Goal: Task Accomplishment & Management: Complete application form

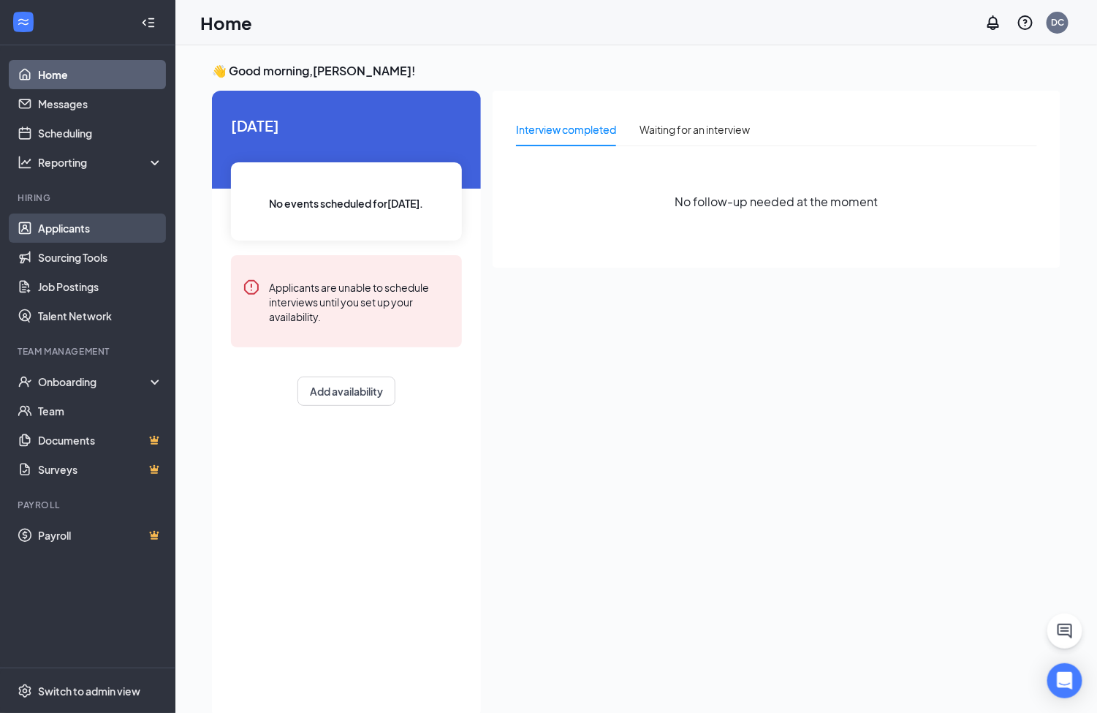
click at [73, 224] on link "Applicants" at bounding box center [100, 227] width 125 height 29
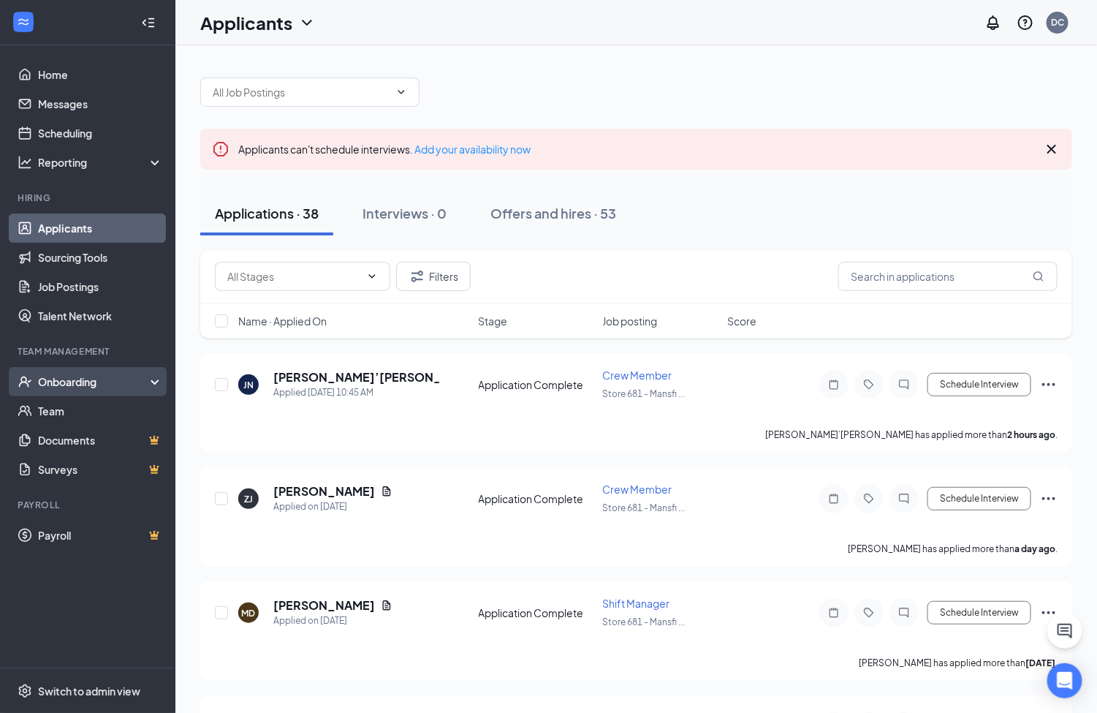
click at [75, 378] on div "Onboarding" at bounding box center [94, 381] width 113 height 15
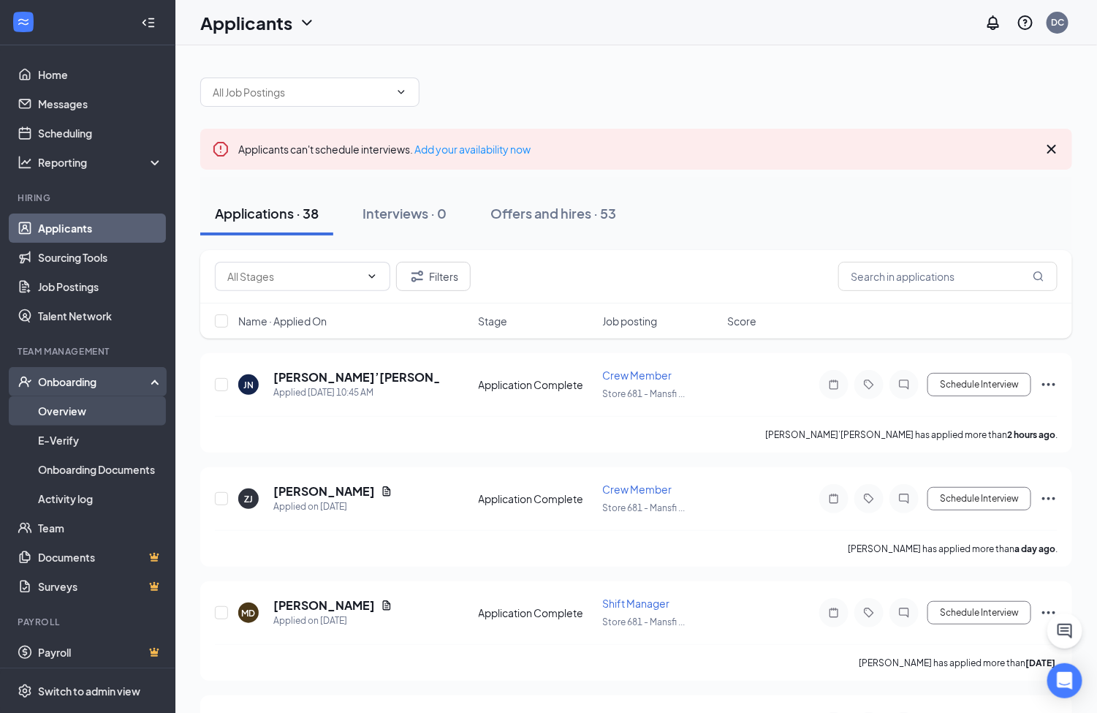
click at [69, 410] on link "Overview" at bounding box center [100, 410] width 125 height 29
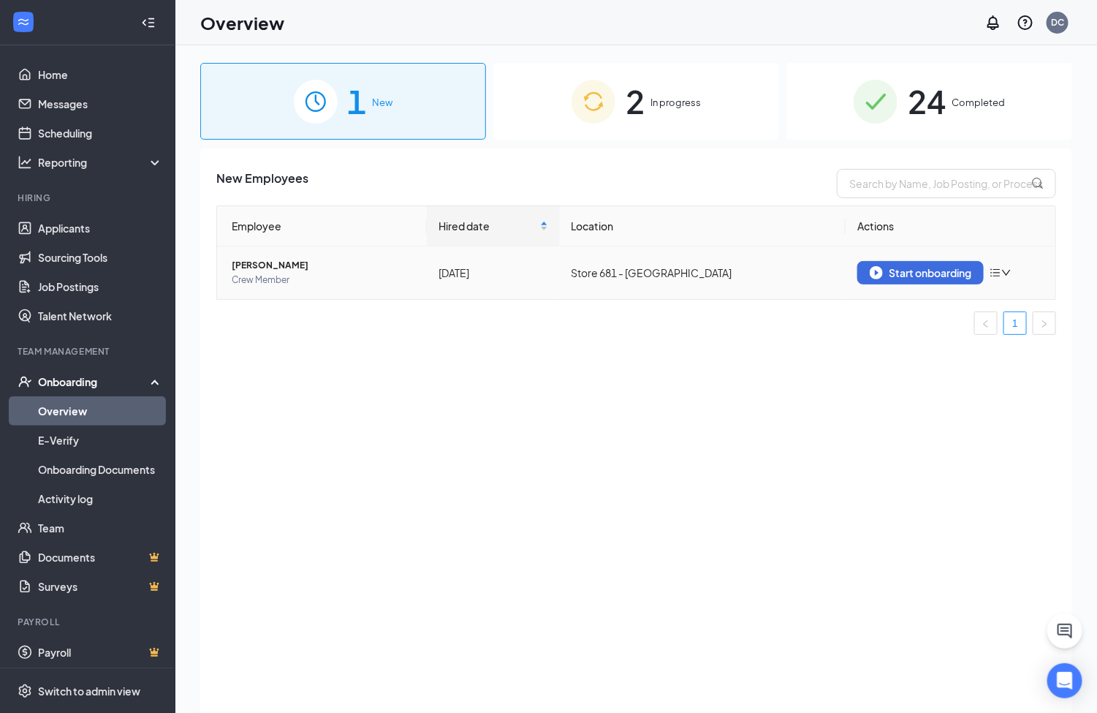
click at [265, 265] on span "[PERSON_NAME]" at bounding box center [323, 265] width 183 height 15
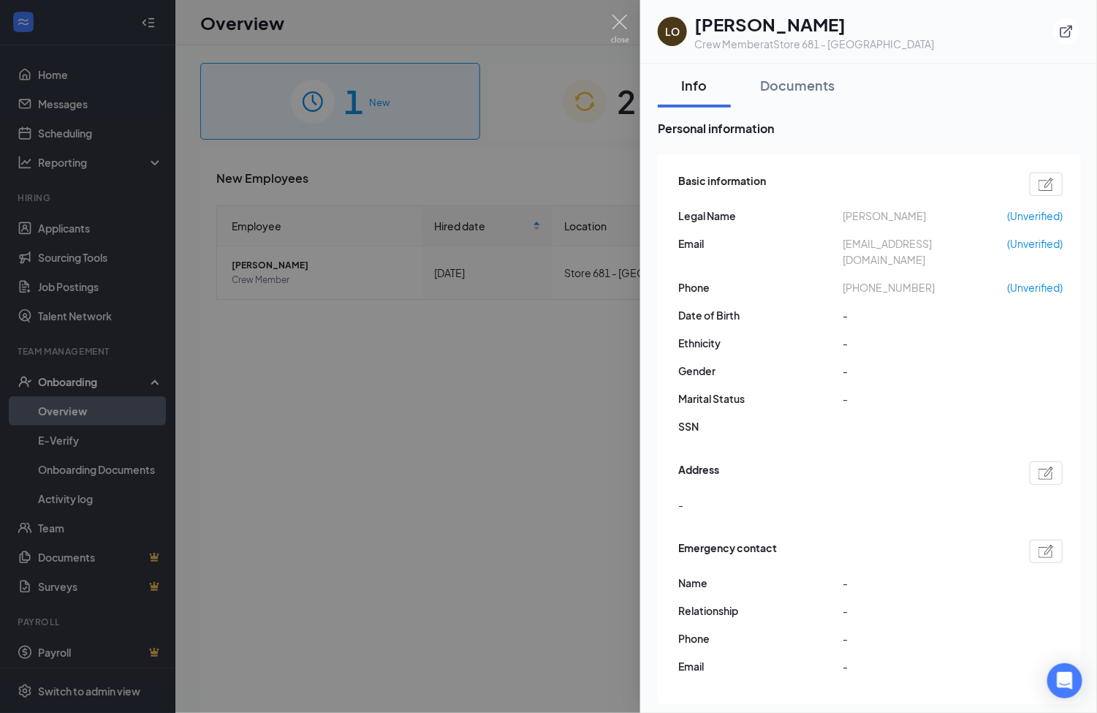
click at [621, 13] on div at bounding box center [548, 356] width 1097 height 713
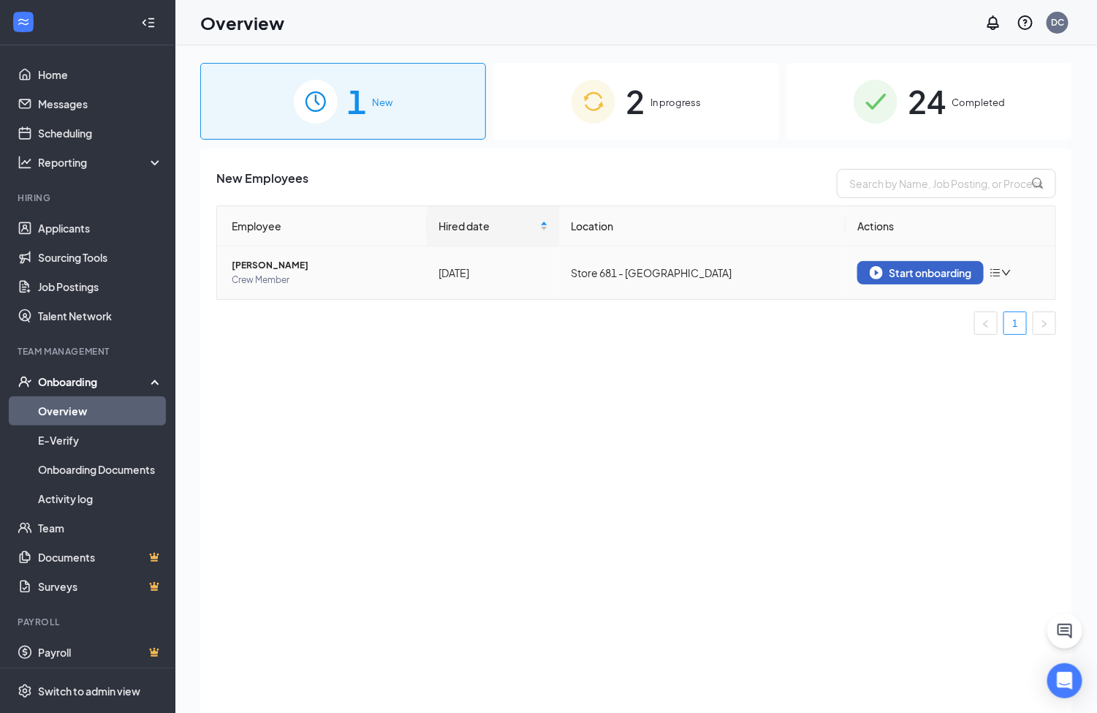
click at [926, 266] on div "Start onboarding" at bounding box center [921, 272] width 102 height 13
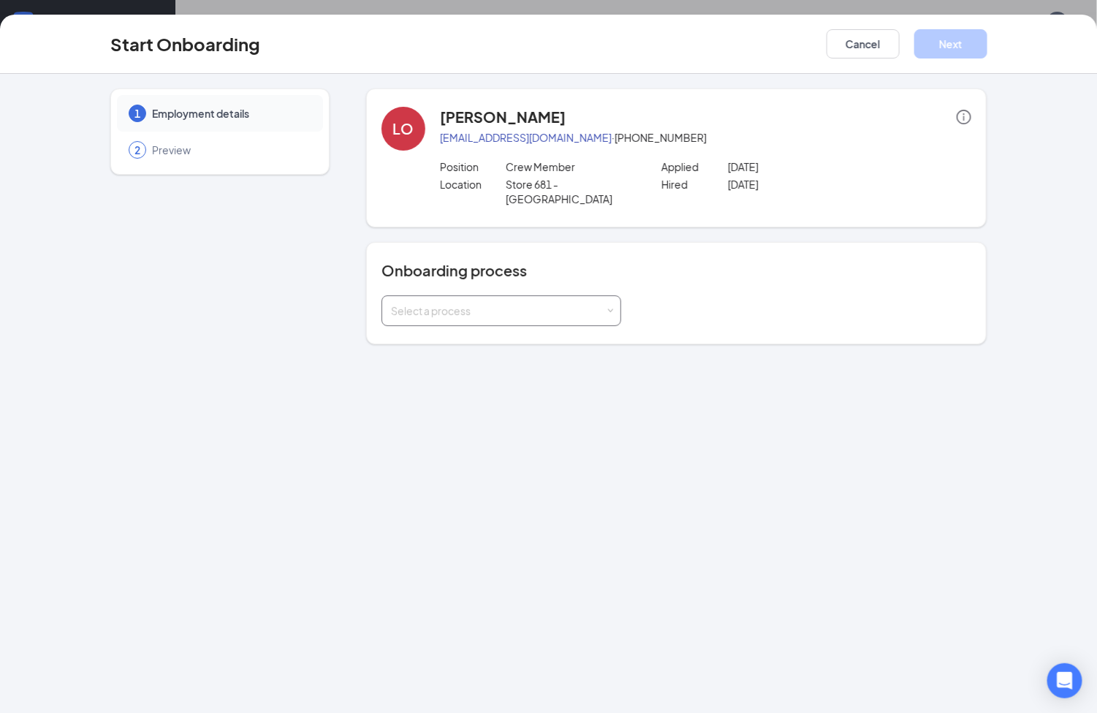
click at [582, 303] on div "Select a process" at bounding box center [498, 310] width 214 height 15
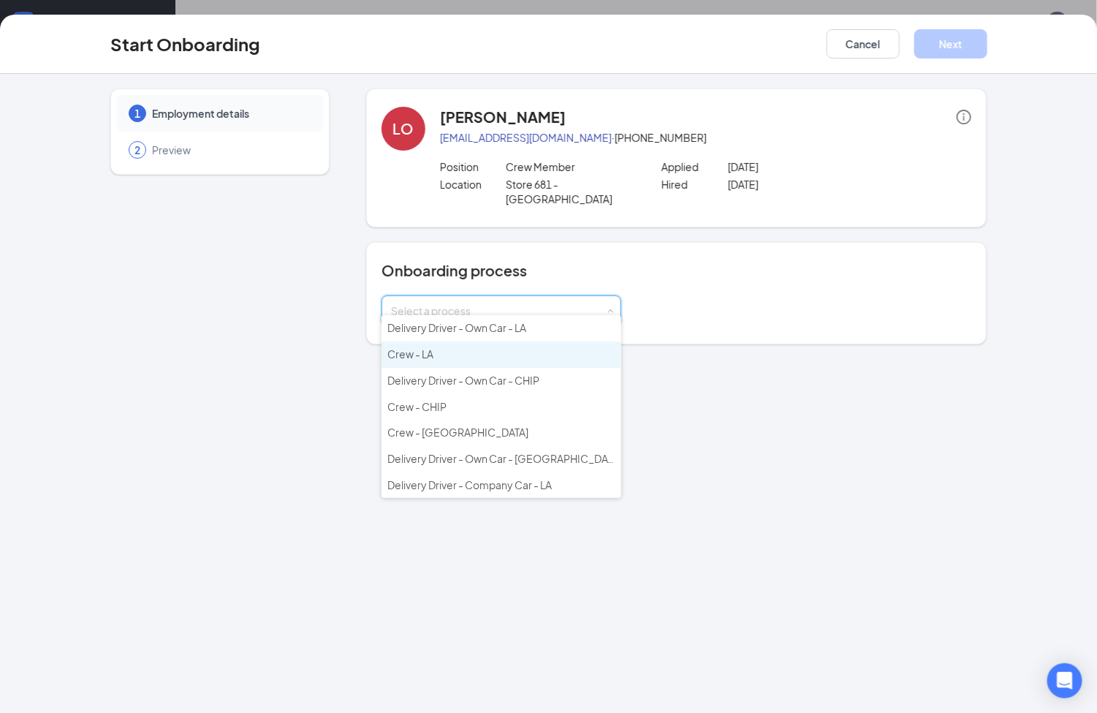
click at [434, 346] on li "Crew - LA" at bounding box center [502, 354] width 240 height 26
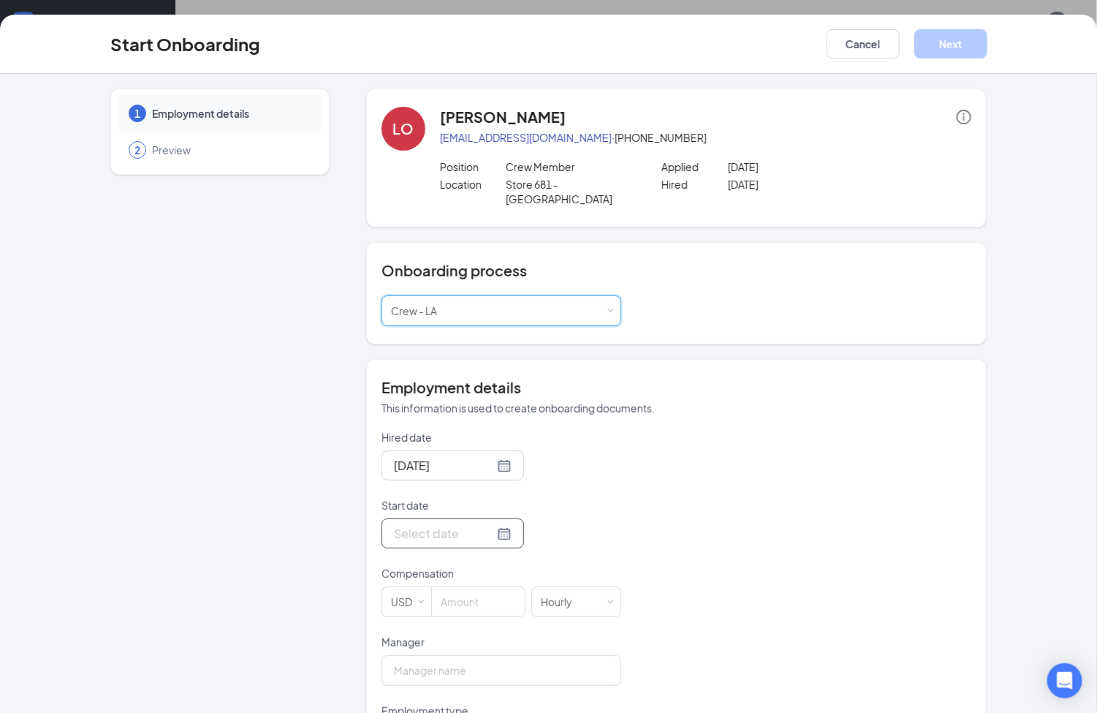
click at [487, 524] on div at bounding box center [453, 533] width 118 height 18
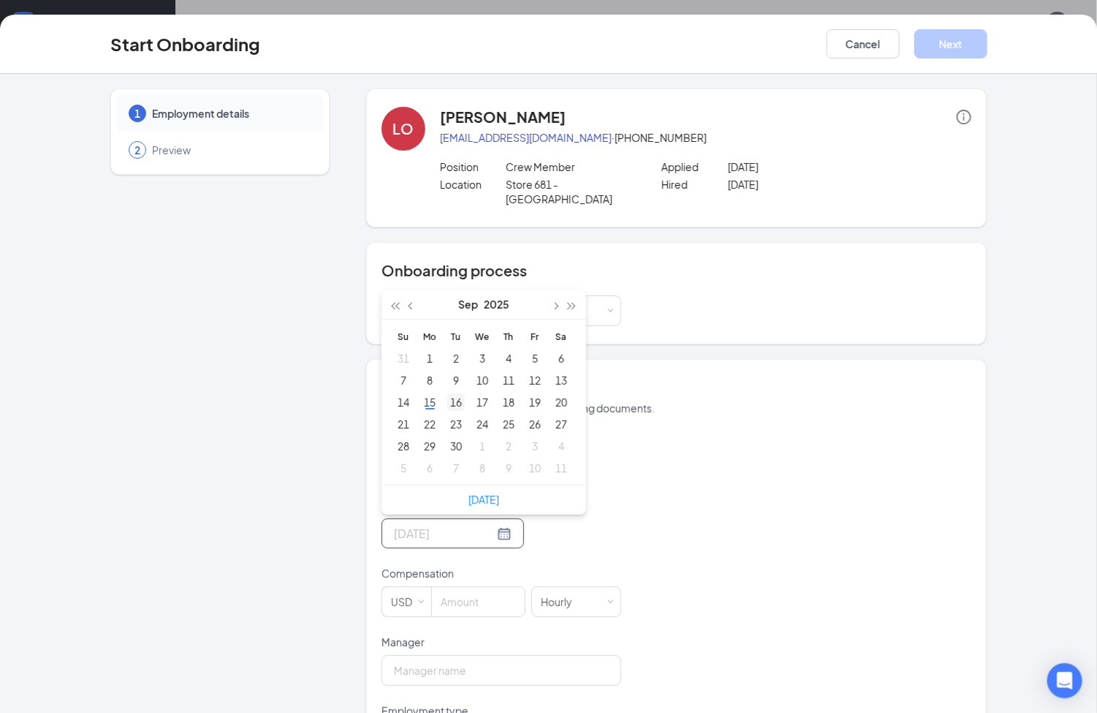
type input "[DATE]"
click at [454, 393] on div "16" at bounding box center [456, 402] width 18 height 18
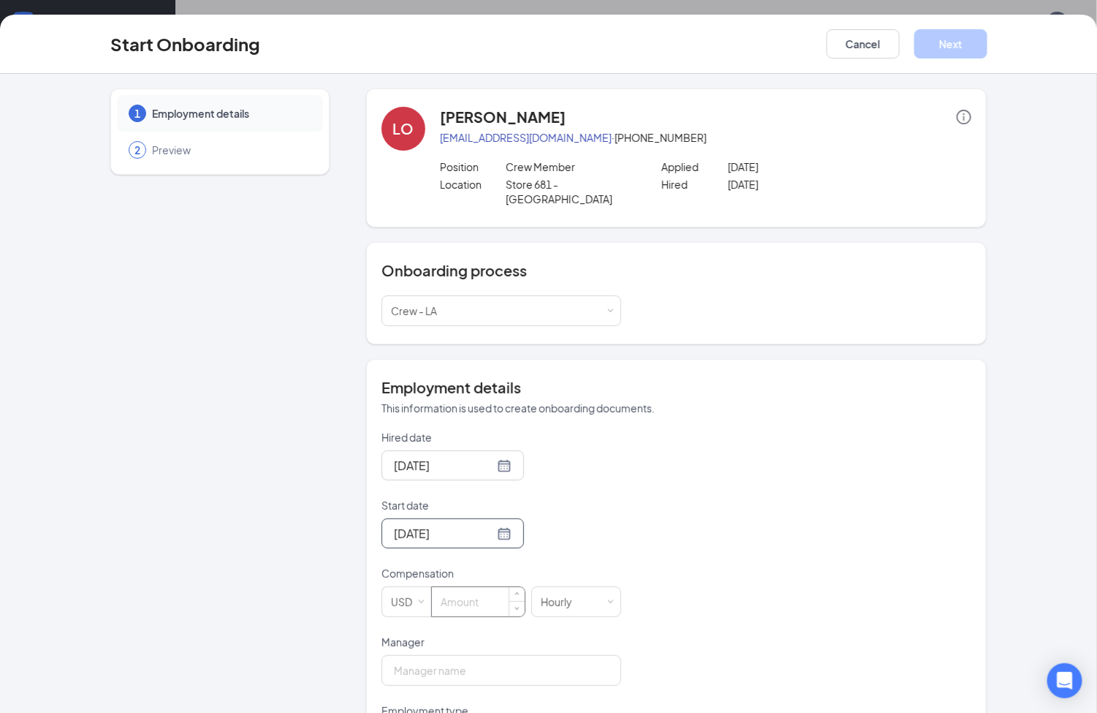
click at [492, 588] on input at bounding box center [478, 601] width 93 height 29
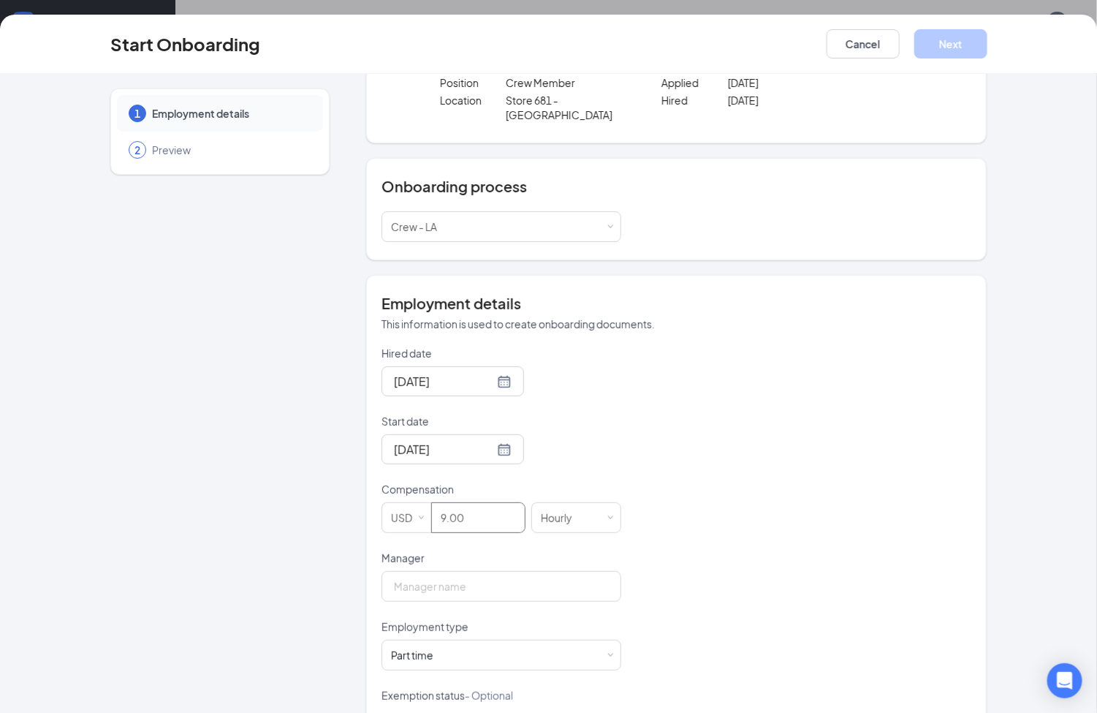
scroll to position [110, 0]
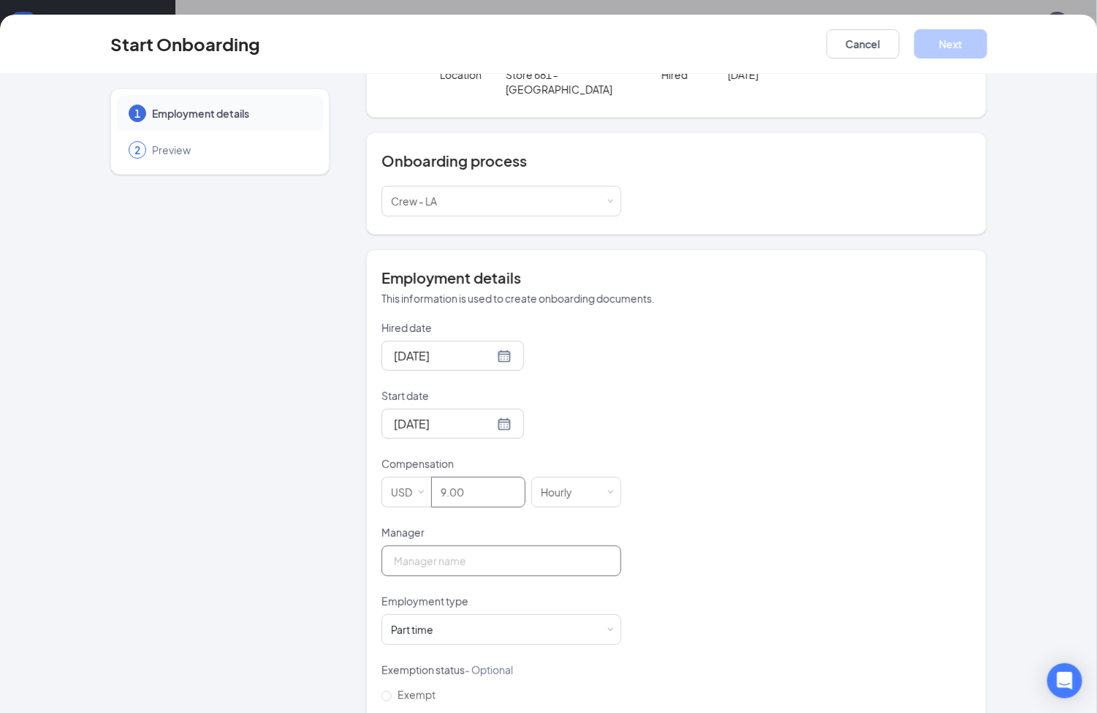
type input "9"
click at [526, 555] on input "Manager" at bounding box center [502, 560] width 240 height 31
type input "[PERSON_NAME]"
click at [520, 616] on div "Part time Works less than 30 hours per week and is reasonably expected to work" at bounding box center [501, 629] width 221 height 29
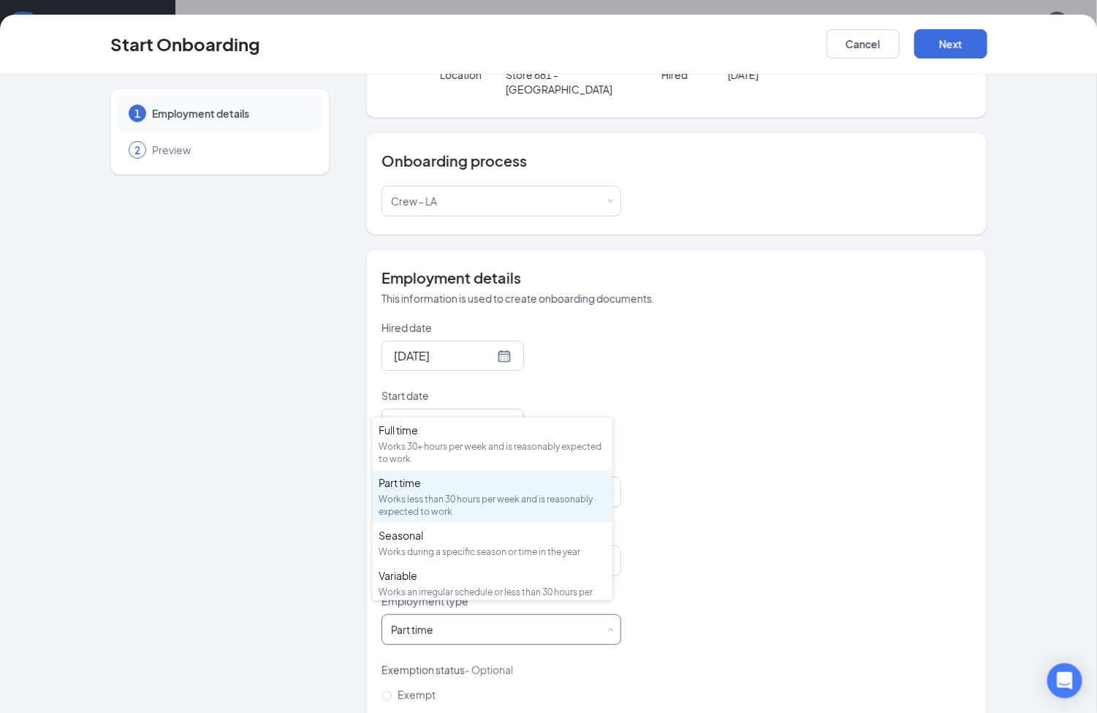
click at [520, 616] on div "Part time Works less than 30 hours per week and is reasonably expected to work" at bounding box center [501, 629] width 221 height 29
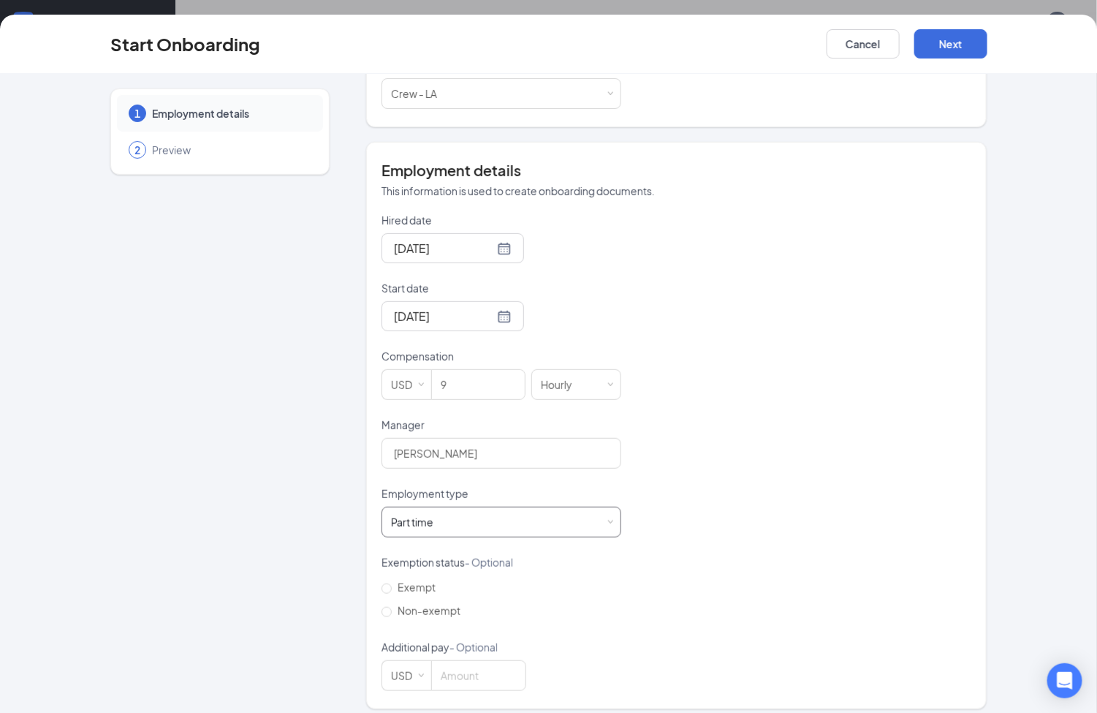
scroll to position [66, 0]
click at [979, 50] on button "Next" at bounding box center [950, 43] width 73 height 29
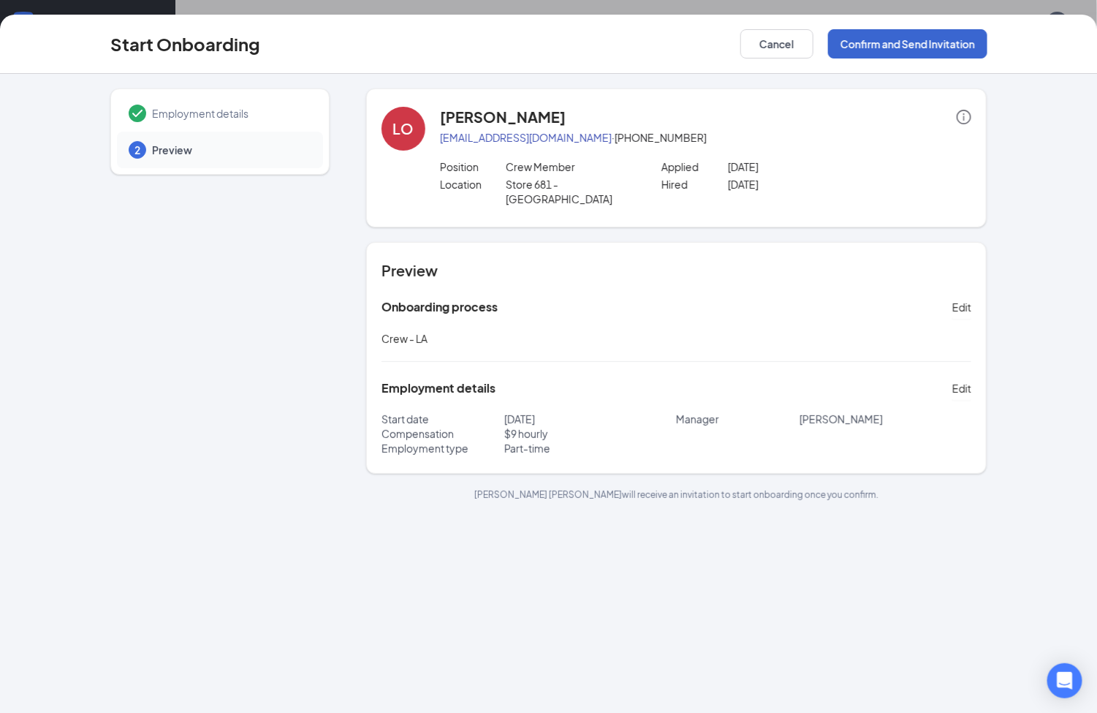
scroll to position [0, 0]
click at [908, 39] on button "Confirm and Send Invitation" at bounding box center [907, 43] width 159 height 29
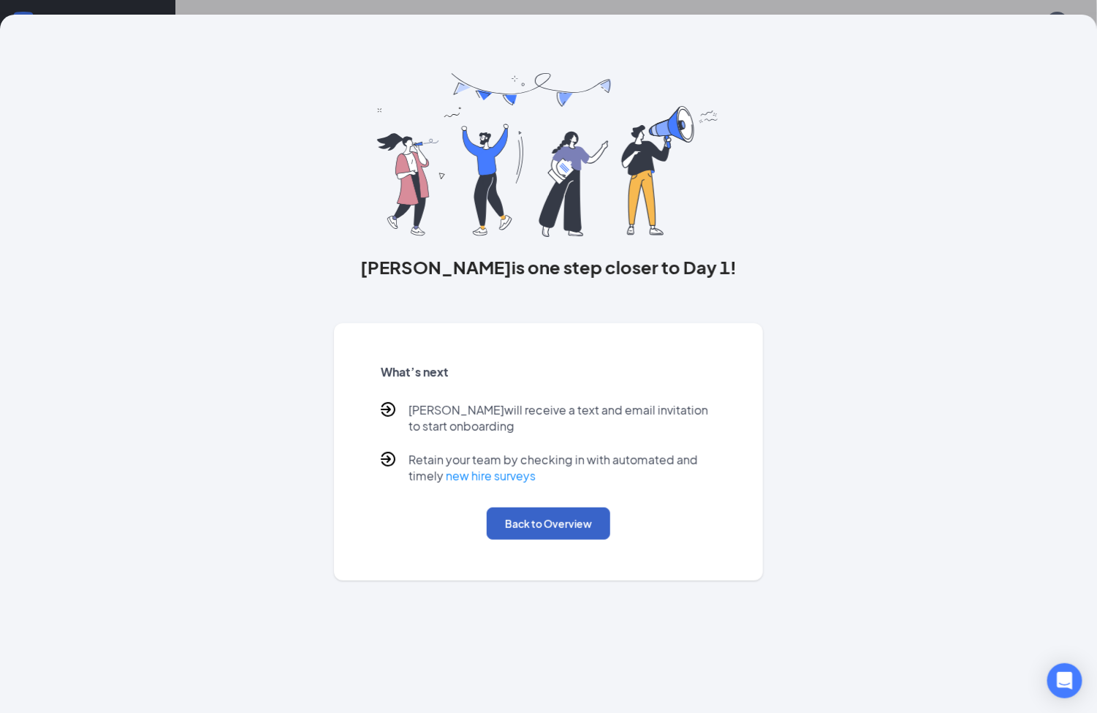
click at [593, 523] on button "Back to Overview" at bounding box center [549, 523] width 124 height 32
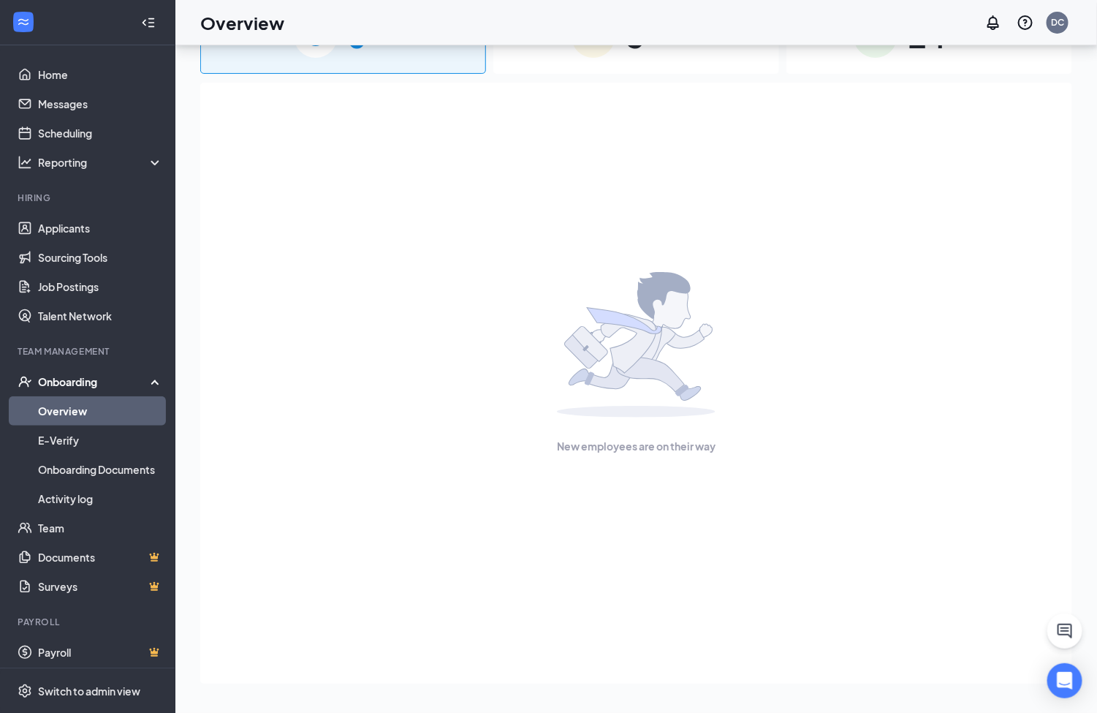
click at [67, 412] on link "Overview" at bounding box center [100, 410] width 125 height 29
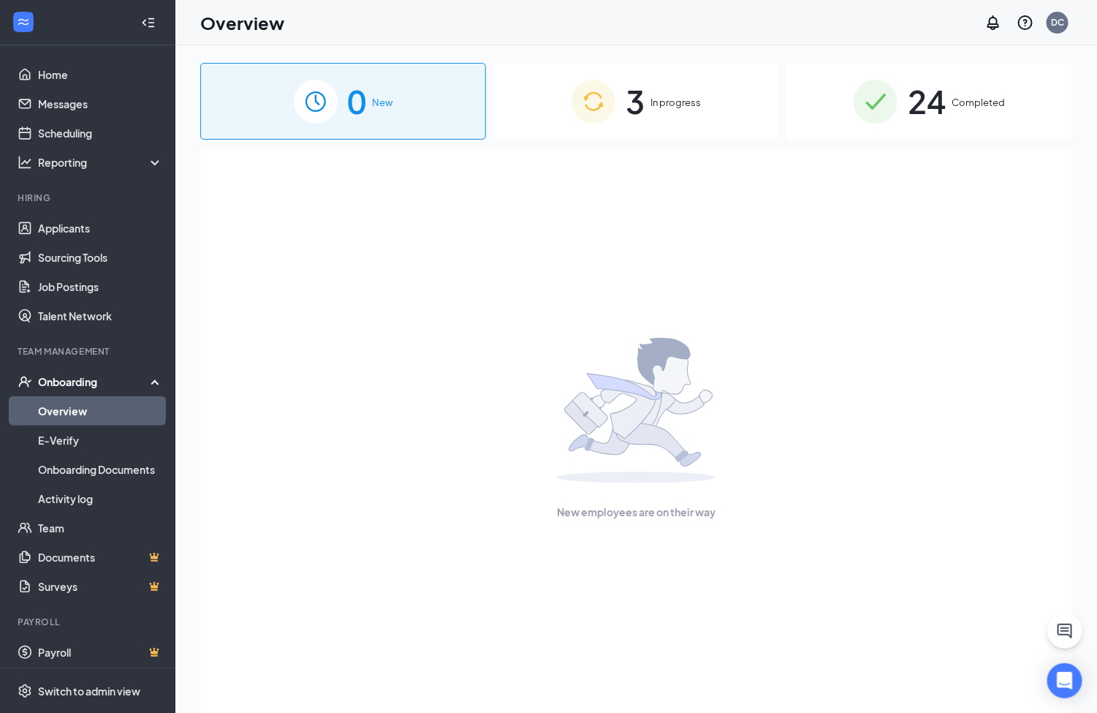
click at [651, 96] on span "In progress" at bounding box center [675, 102] width 50 height 15
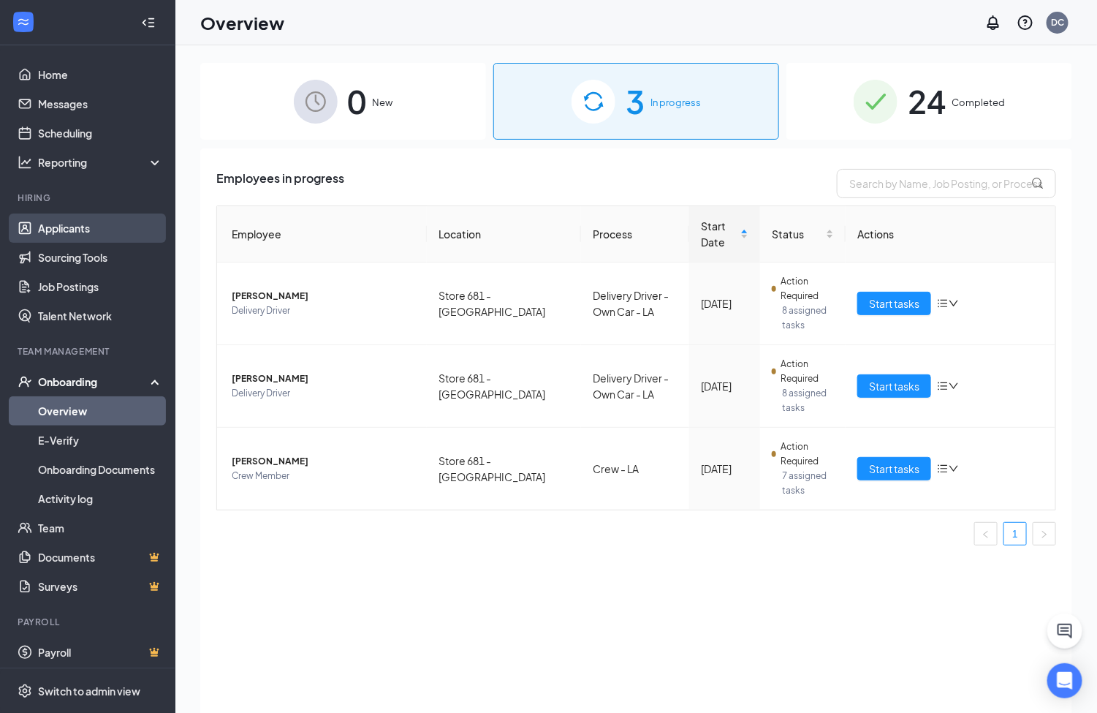
click at [72, 222] on link "Applicants" at bounding box center [100, 227] width 125 height 29
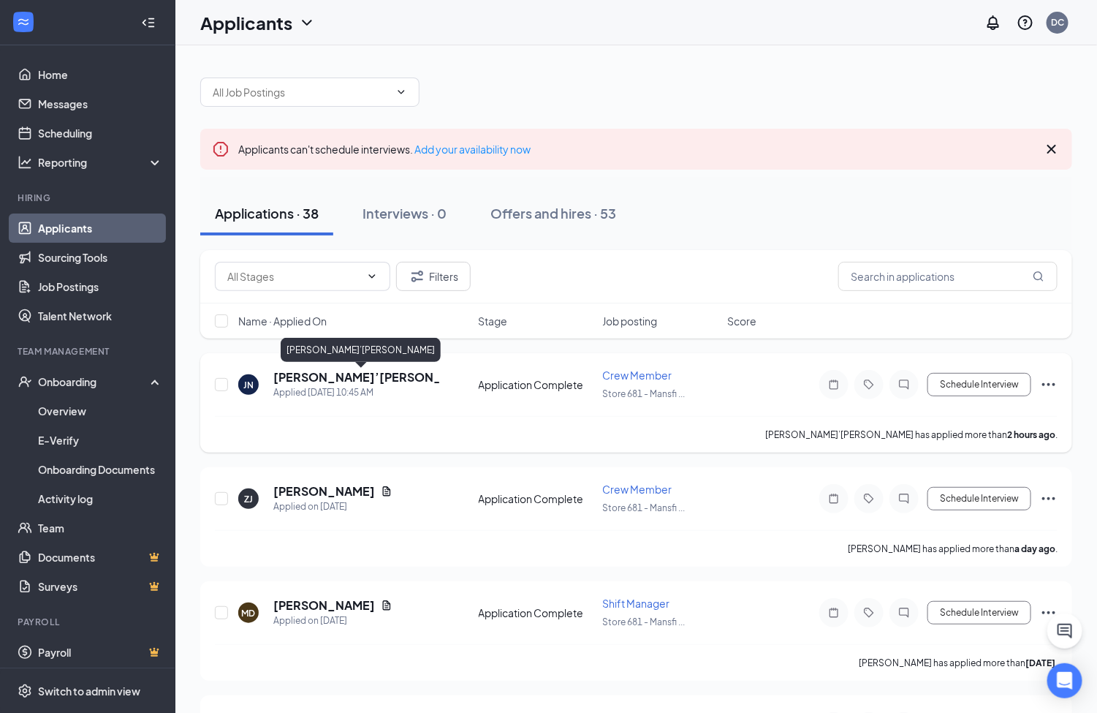
click at [356, 379] on h5 "[PERSON_NAME]’[PERSON_NAME]" at bounding box center [356, 377] width 166 height 16
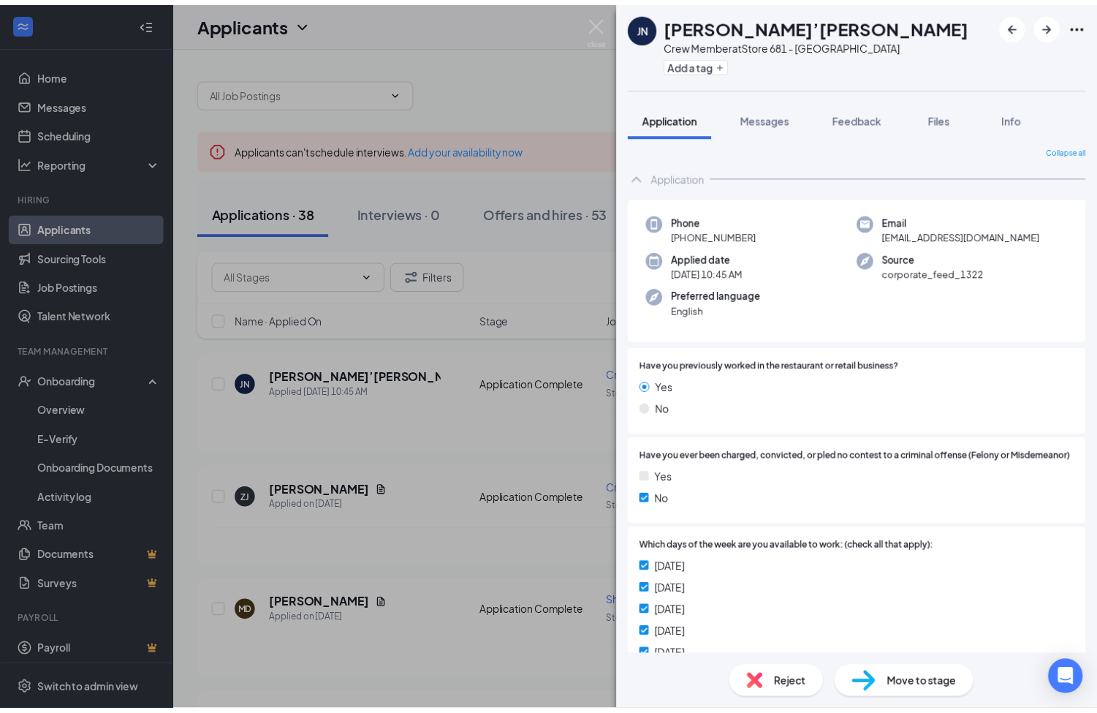
scroll to position [1, 0]
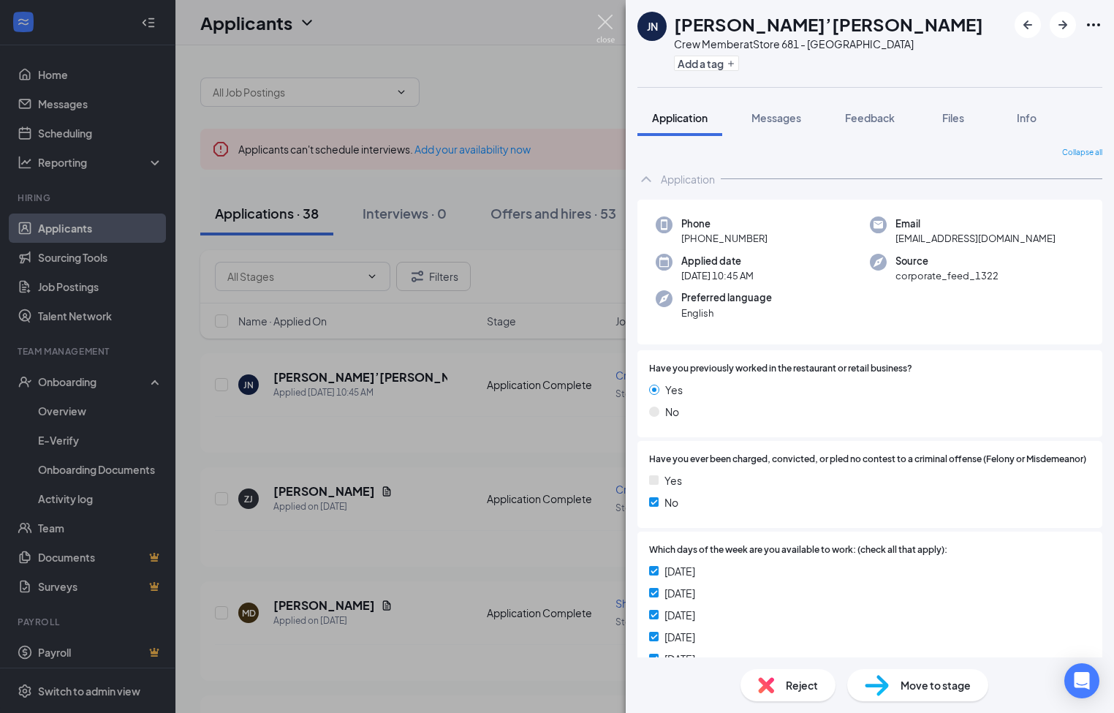
click at [608, 20] on img at bounding box center [605, 29] width 18 height 29
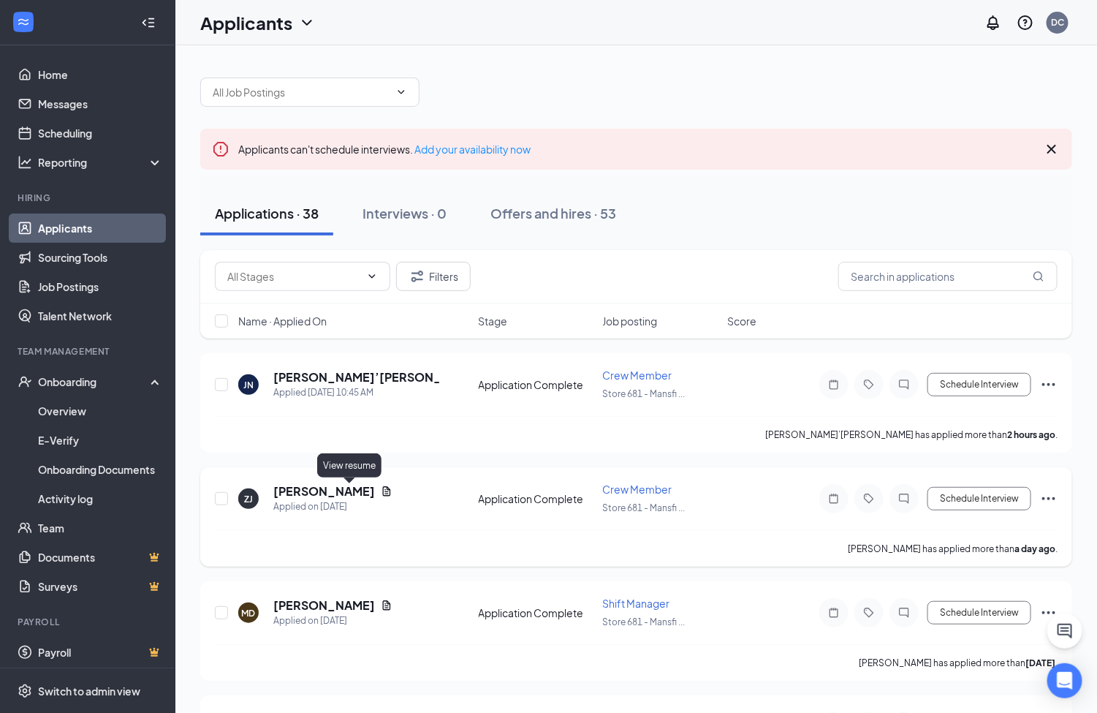
click at [383, 490] on icon "Document" at bounding box center [387, 491] width 8 height 10
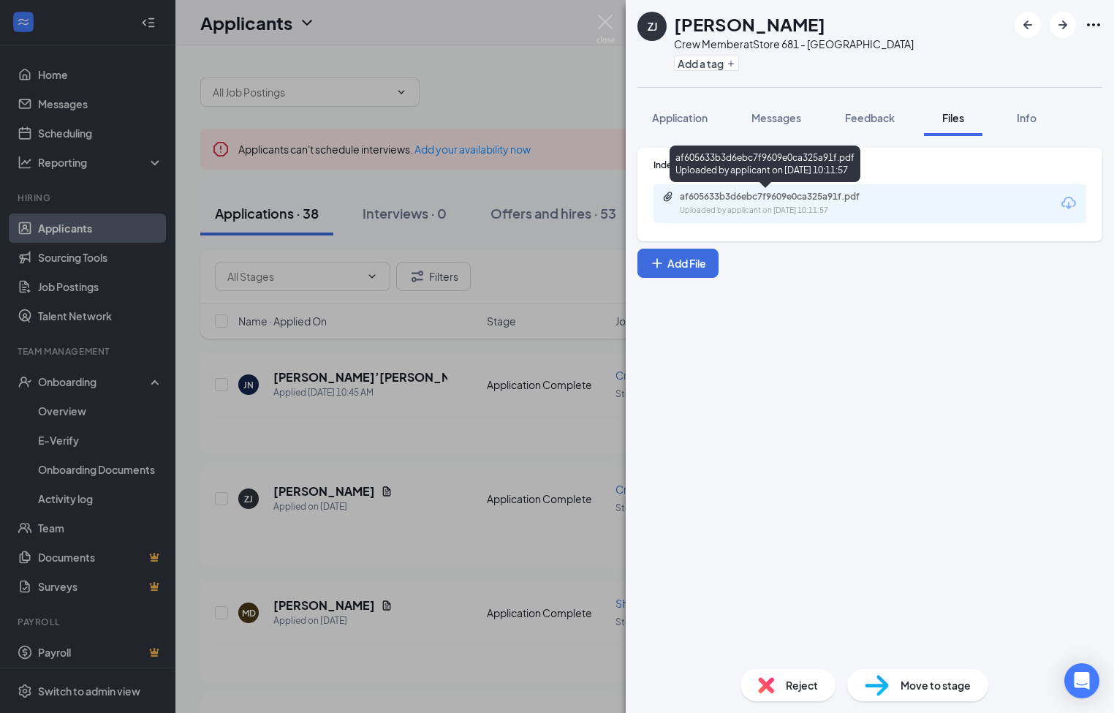
click at [789, 205] on div "Uploaded by applicant on [DATE] 10:11:57" at bounding box center [789, 211] width 219 height 12
click at [612, 20] on img at bounding box center [605, 29] width 18 height 29
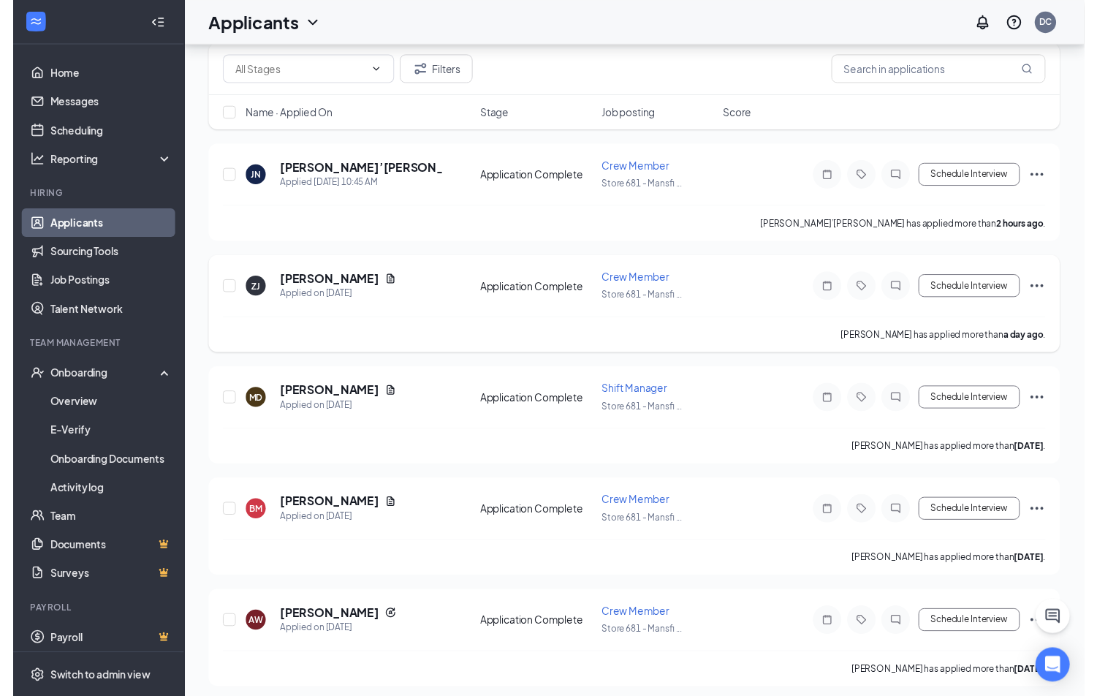
scroll to position [219, 0]
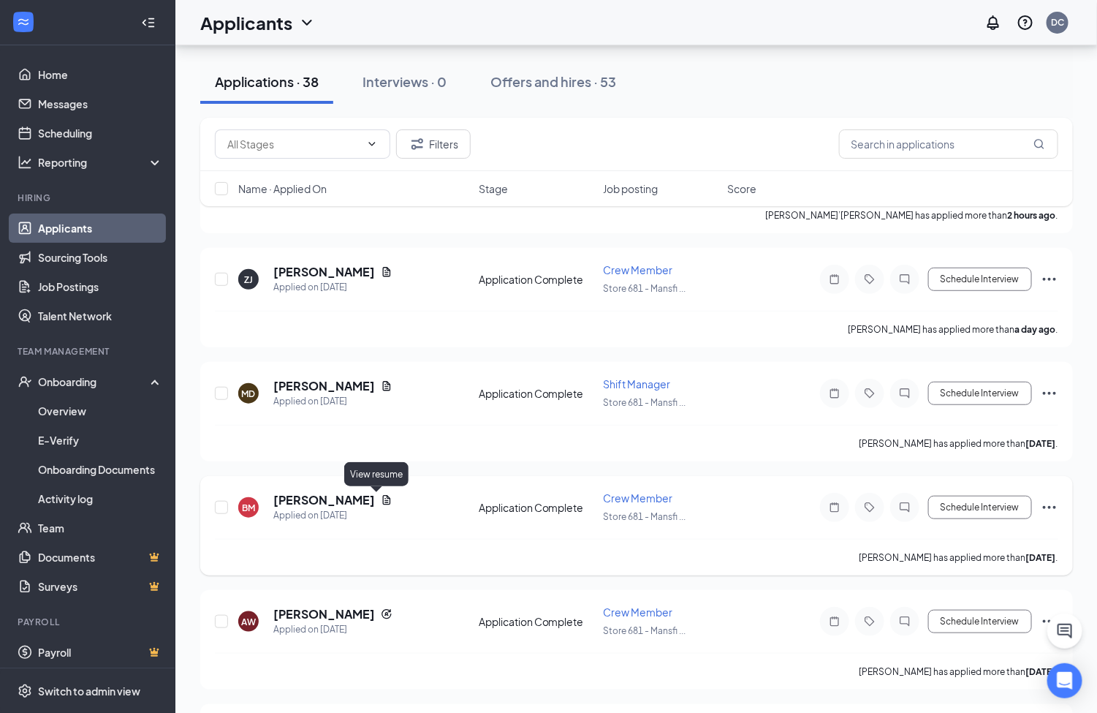
click at [383, 498] on icon "Document" at bounding box center [387, 501] width 8 height 10
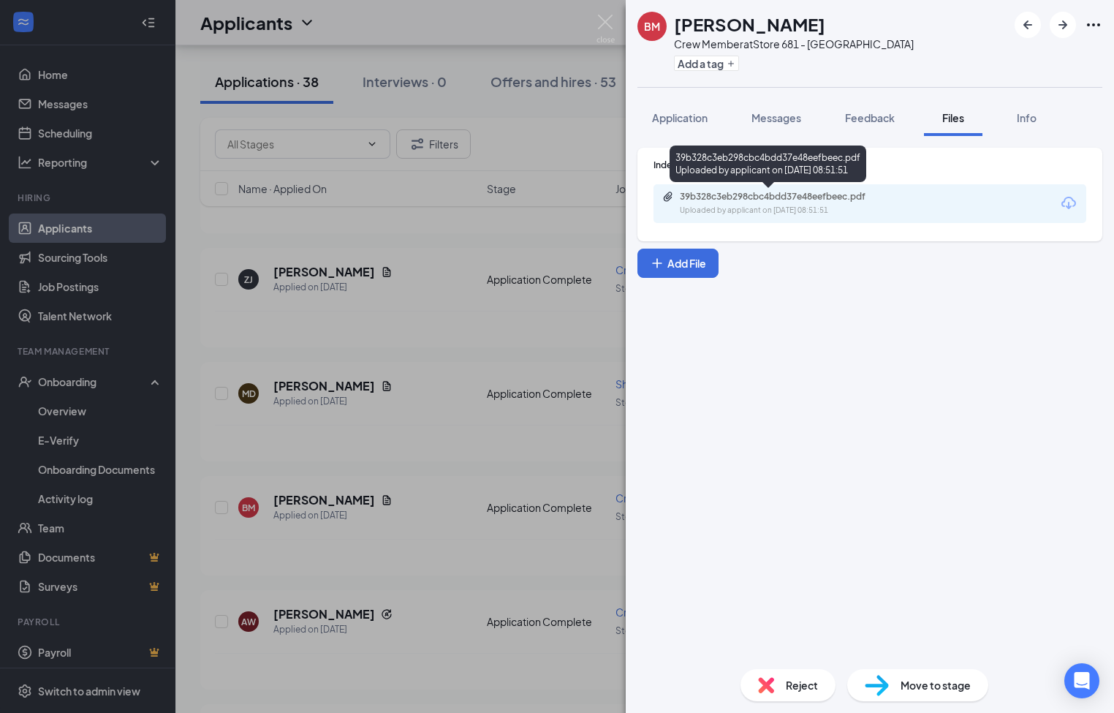
click at [829, 194] on div "39b328c3eb298cbc4bdd37e48eefbeec.pdf" at bounding box center [782, 197] width 205 height 12
click at [612, 23] on img at bounding box center [605, 29] width 18 height 29
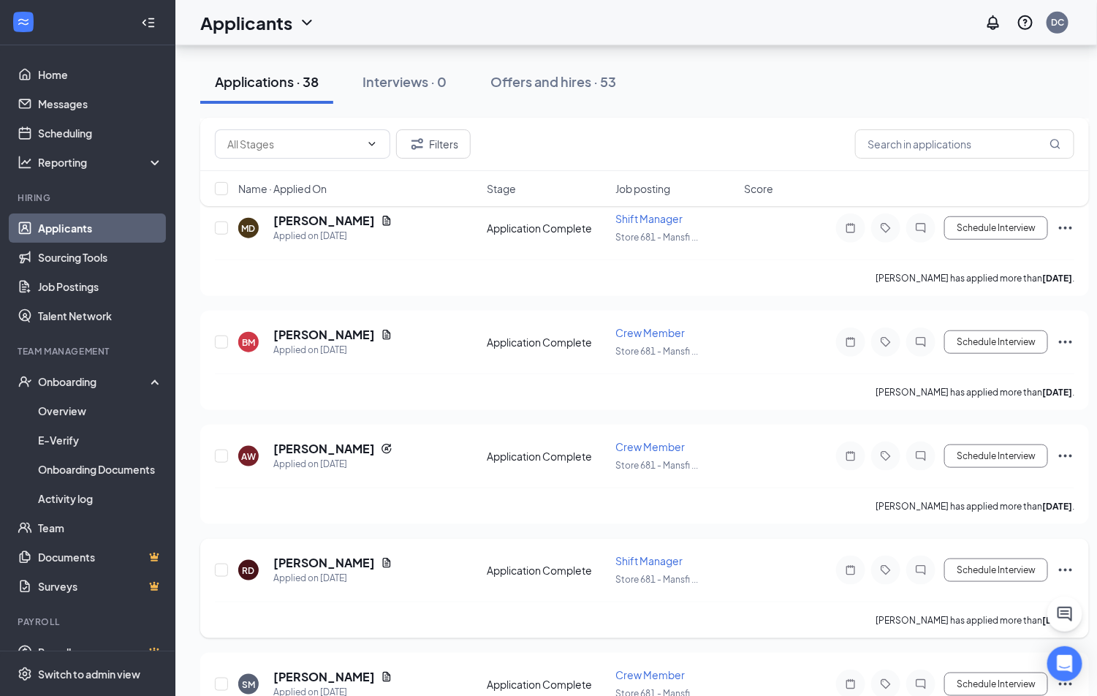
scroll to position [439, 0]
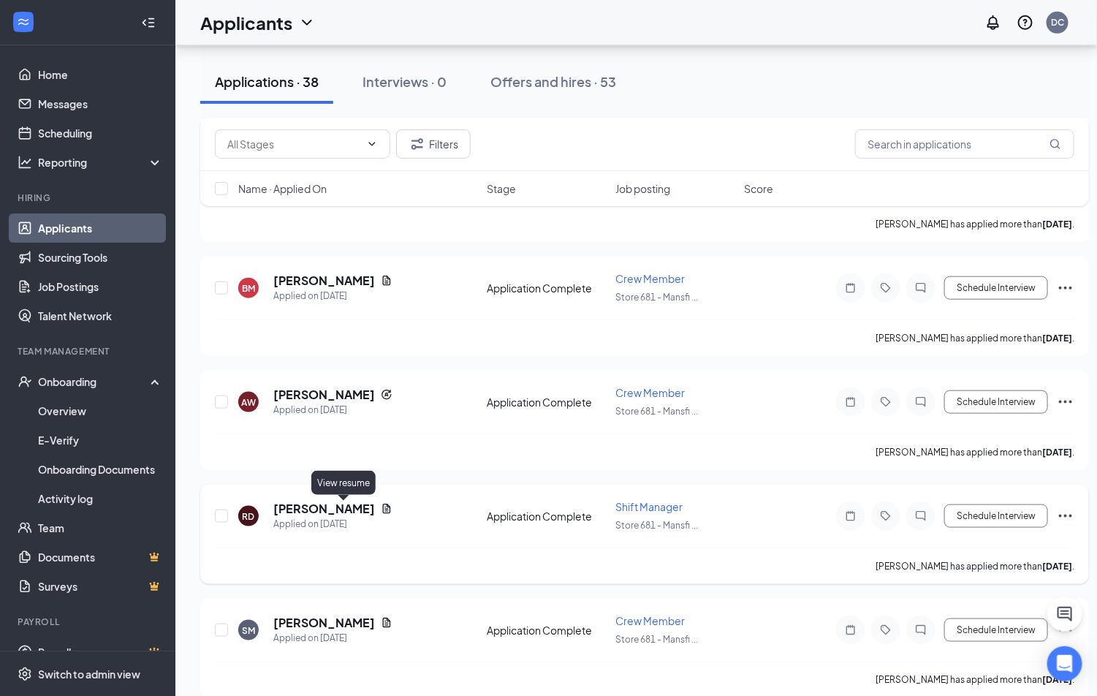
click at [383, 507] on icon "Document" at bounding box center [387, 509] width 8 height 10
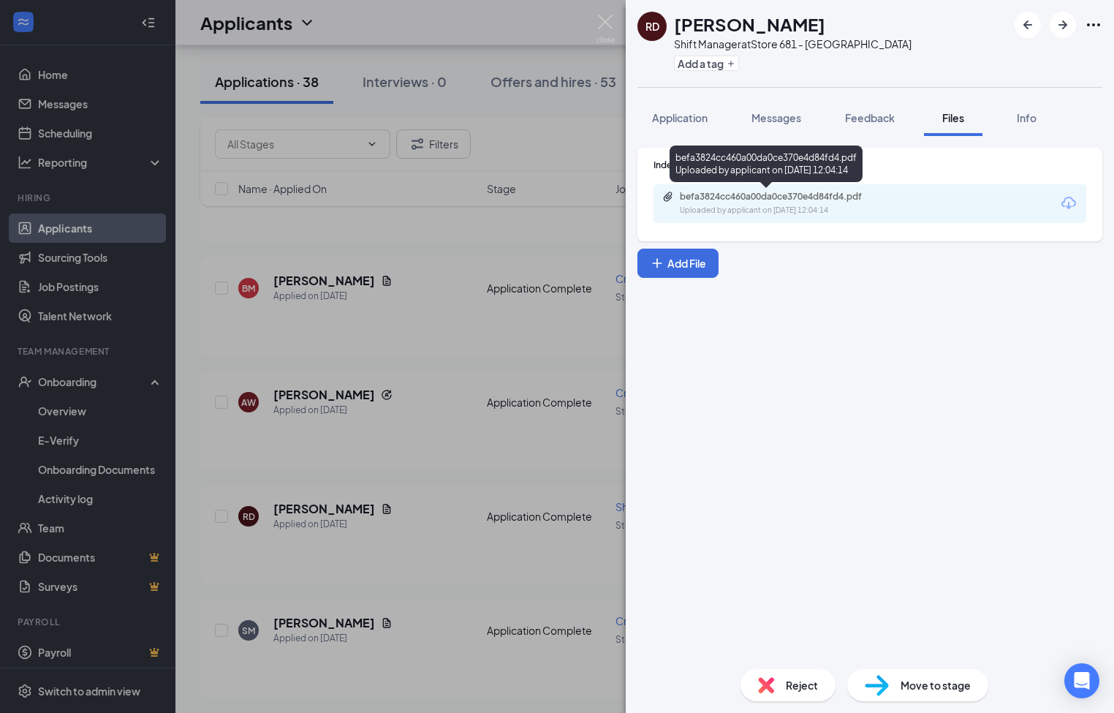
click at [757, 193] on div "befa3824cc460a00da0ce370e4d84fd4.pdf" at bounding box center [782, 197] width 205 height 12
click at [602, 22] on img at bounding box center [605, 29] width 18 height 29
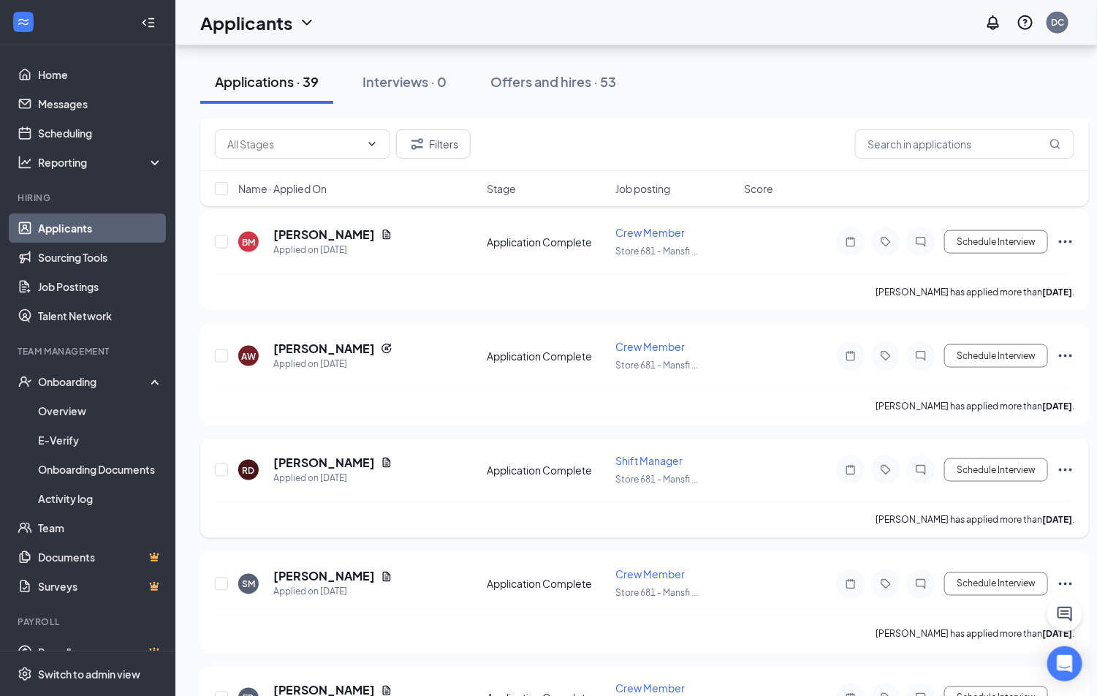
scroll to position [548, 0]
